Goal: Navigation & Orientation: Find specific page/section

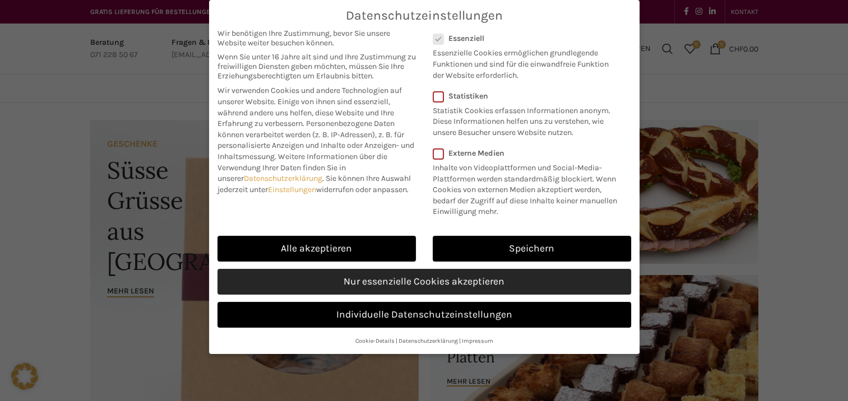
click at [388, 280] on link "Nur essenzielle Cookies akzeptieren" at bounding box center [424, 282] width 414 height 26
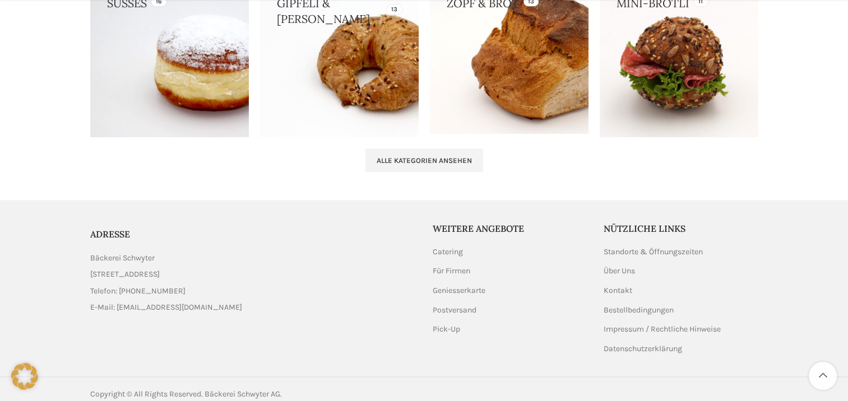
scroll to position [1295, 0]
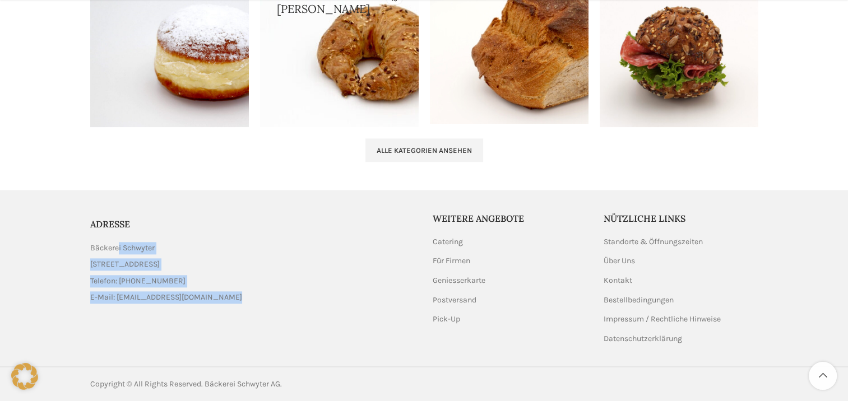
drag, startPoint x: 87, startPoint y: 246, endPoint x: 237, endPoint y: 297, distance: 157.9
click at [237, 297] on div "ADRESSE Bäckerei Schwyter [STREET_ADDRESS] Telefon: [PHONE_NUMBER] E-Mail: [EMA…" at bounding box center [253, 260] width 337 height 97
copy ul "Bäckerei Schwyter [STREET_ADDRESS] Telefon: [PHONE_NUMBER] E-Mail: [EMAIL_ADDRE…"
click at [625, 244] on link "Standorte & Öffnungszeiten" at bounding box center [654, 242] width 100 height 11
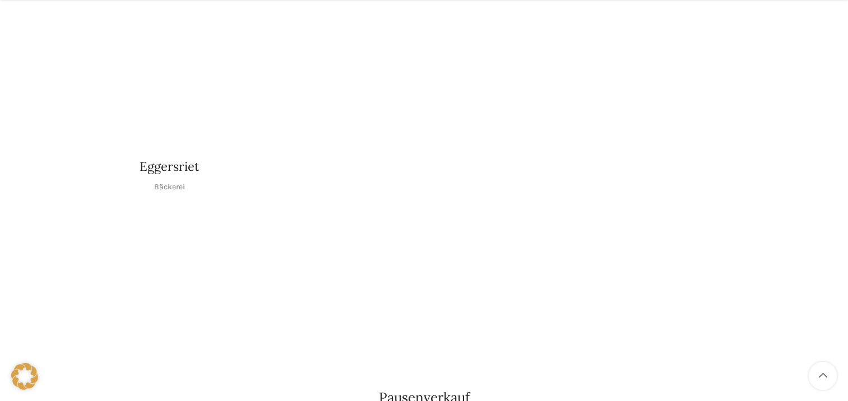
scroll to position [1401, 0]
